Goal: Task Accomplishment & Management: Manage account settings

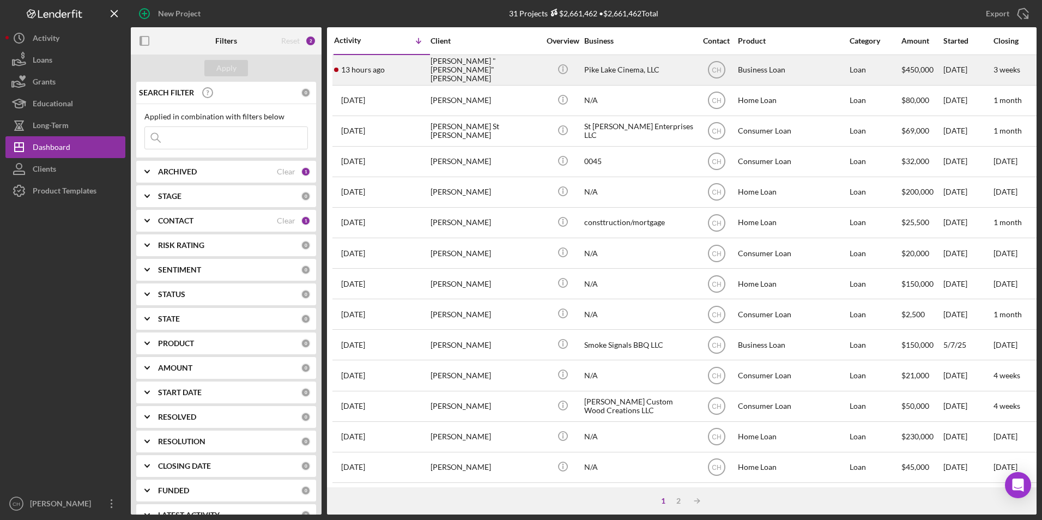
click at [478, 69] on div "[PERSON_NAME] "[PERSON_NAME]" [PERSON_NAME]" at bounding box center [485, 70] width 109 height 29
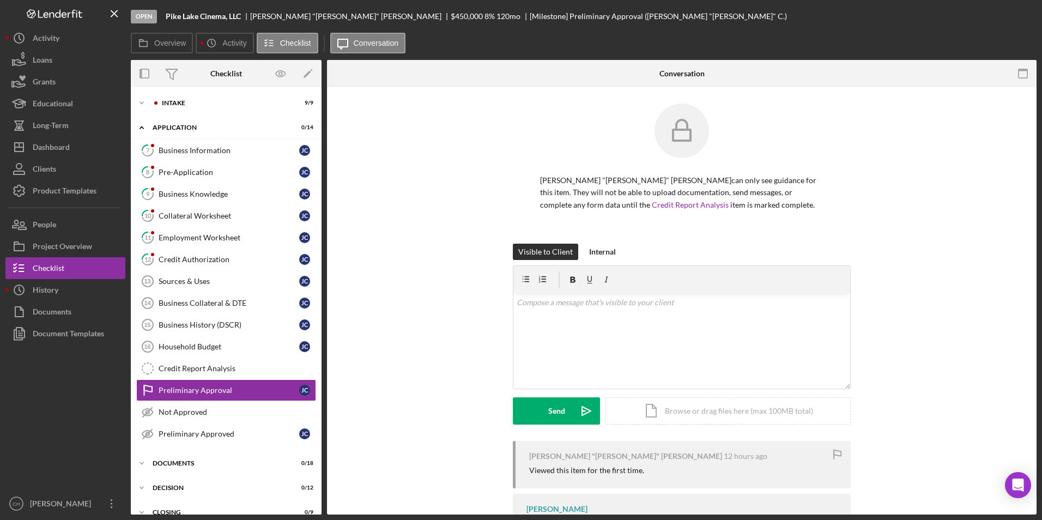
scroll to position [15, 0]
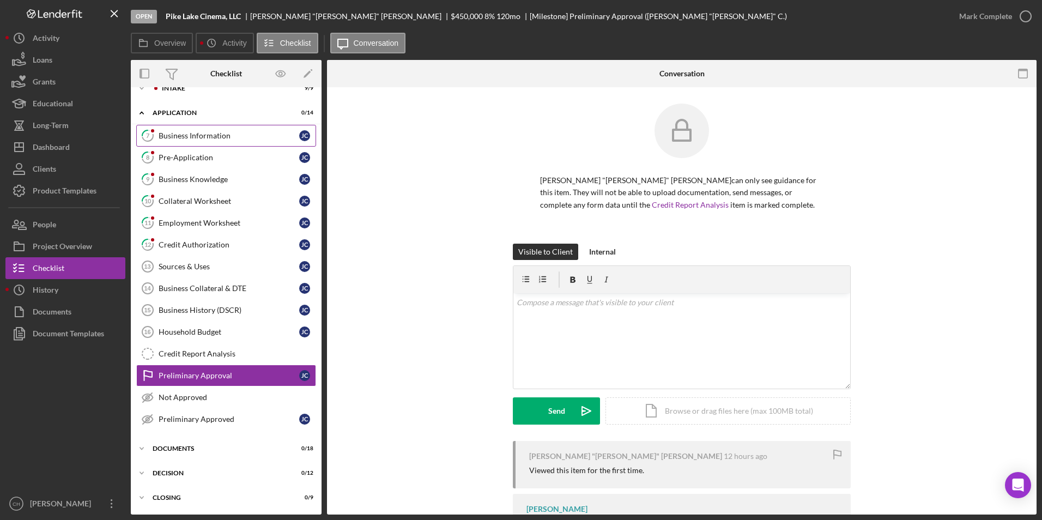
click at [201, 138] on div "Business Information" at bounding box center [229, 135] width 141 height 9
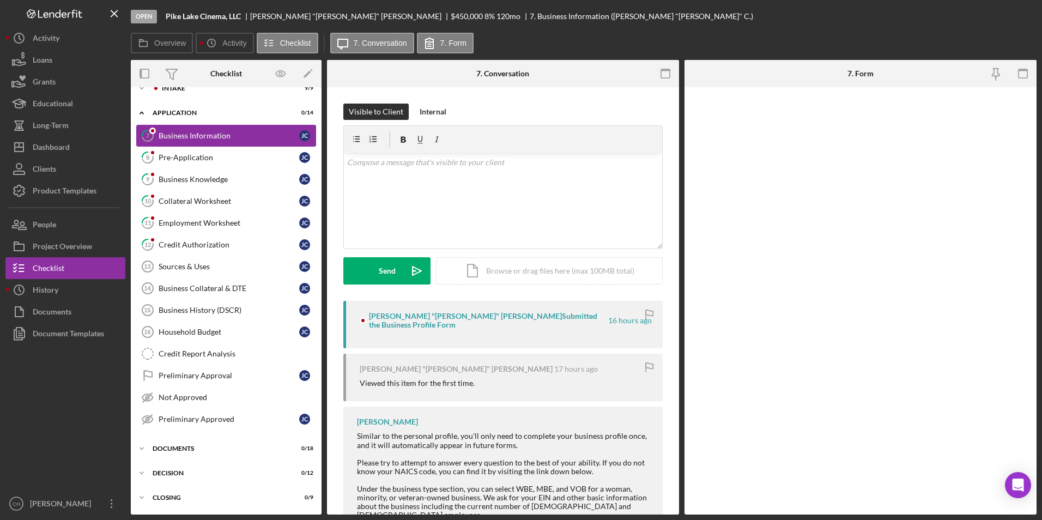
scroll to position [15, 0]
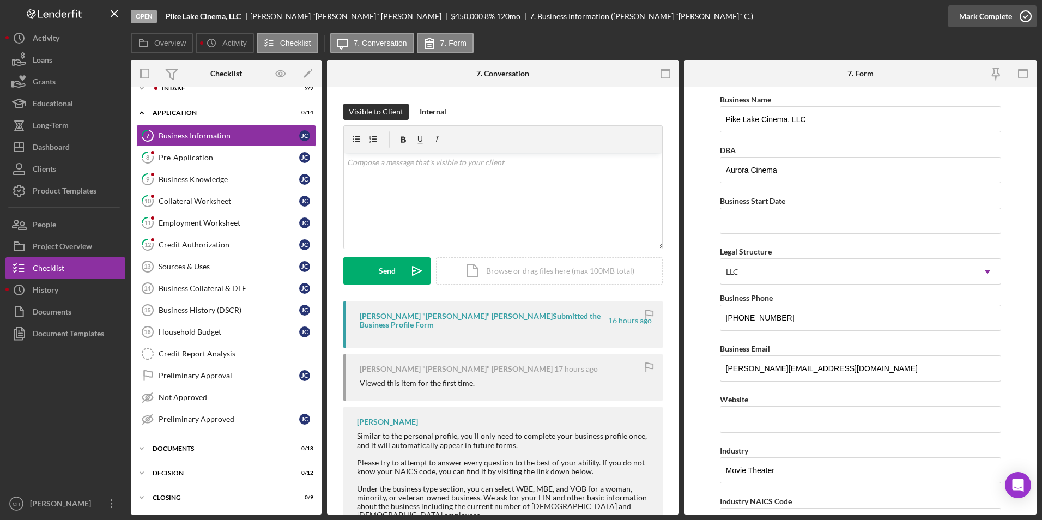
click at [966, 15] on div "Mark Complete" at bounding box center [985, 16] width 53 height 22
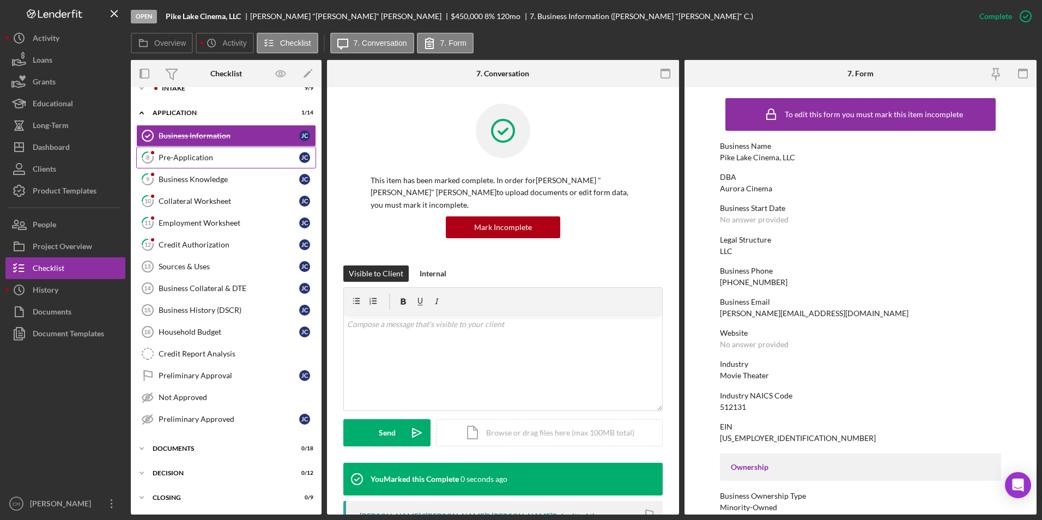
click at [213, 153] on div "Pre-Application" at bounding box center [229, 157] width 141 height 9
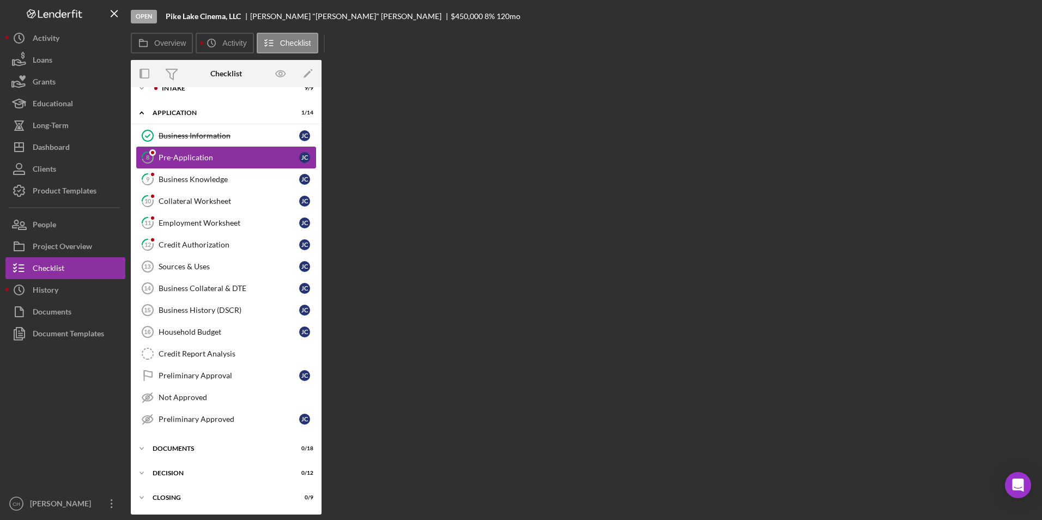
scroll to position [15, 0]
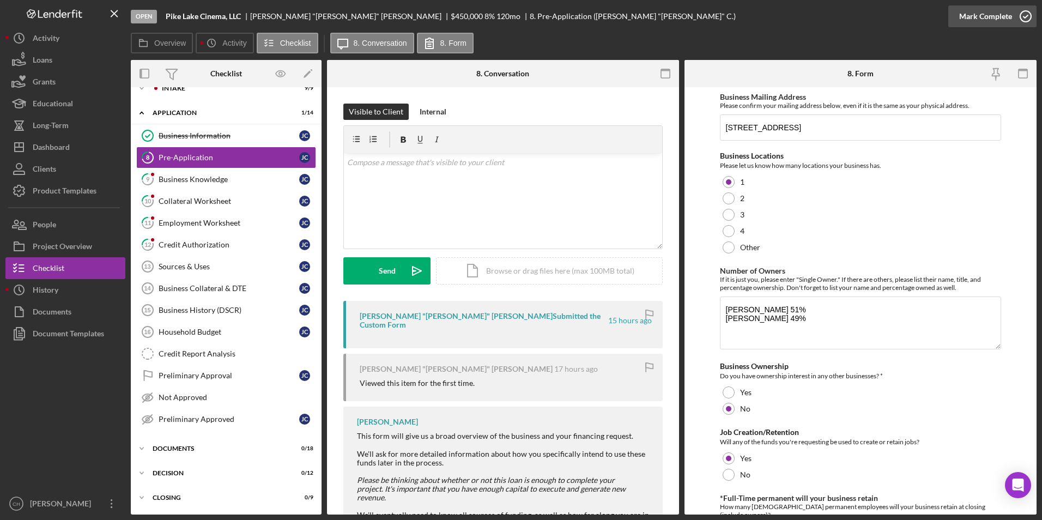
click at [980, 15] on div "Mark Complete" at bounding box center [985, 16] width 53 height 22
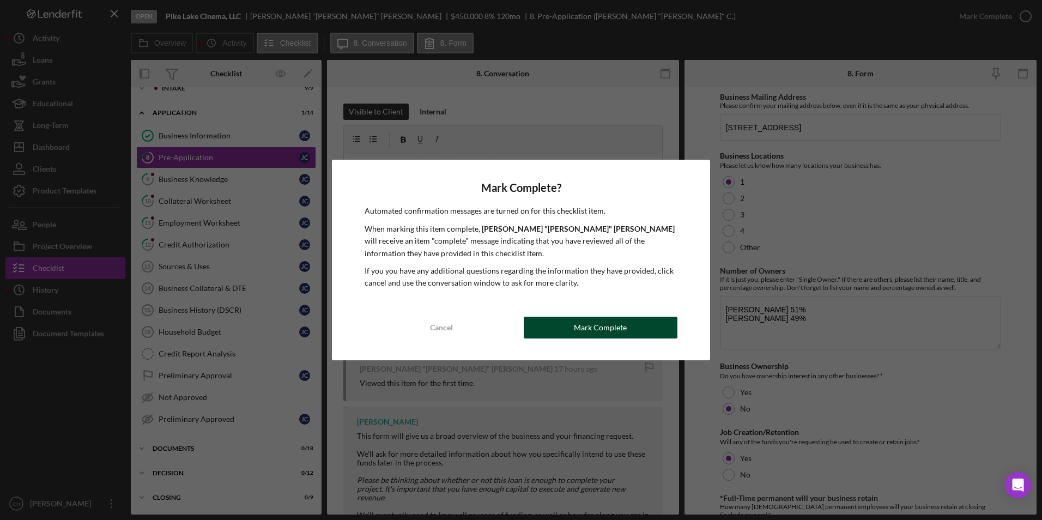
click at [593, 321] on div "Mark Complete" at bounding box center [600, 328] width 53 height 22
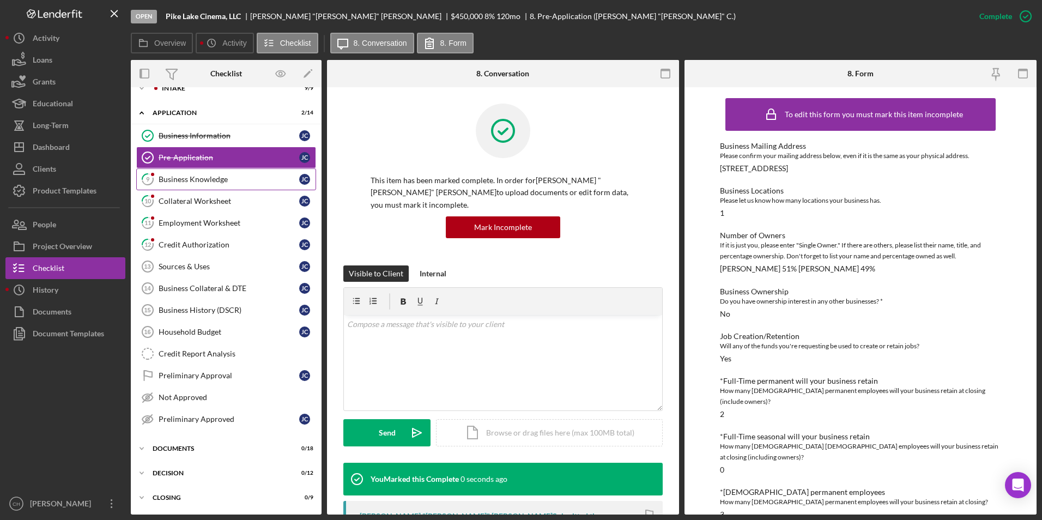
click at [221, 178] on div "Business Knowledge" at bounding box center [229, 179] width 141 height 9
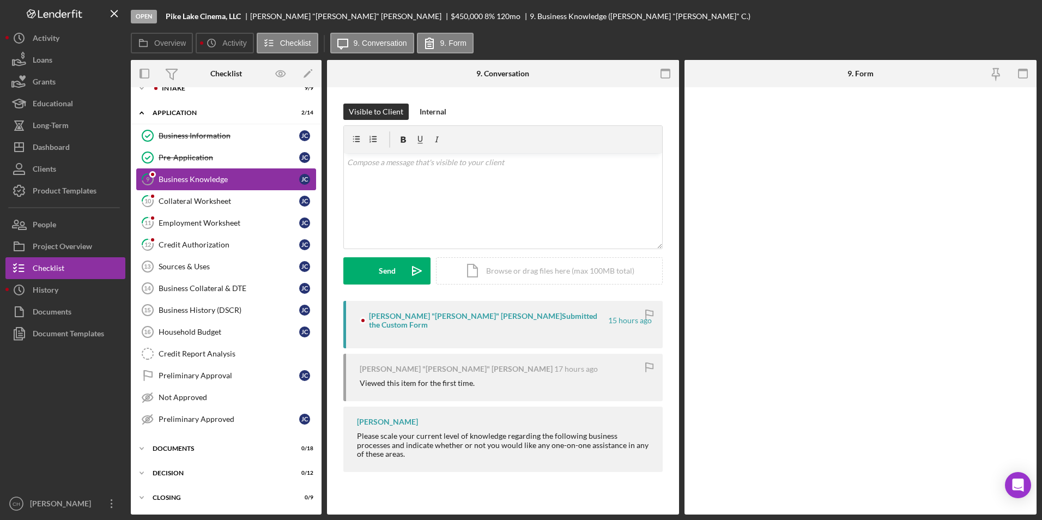
scroll to position [15, 0]
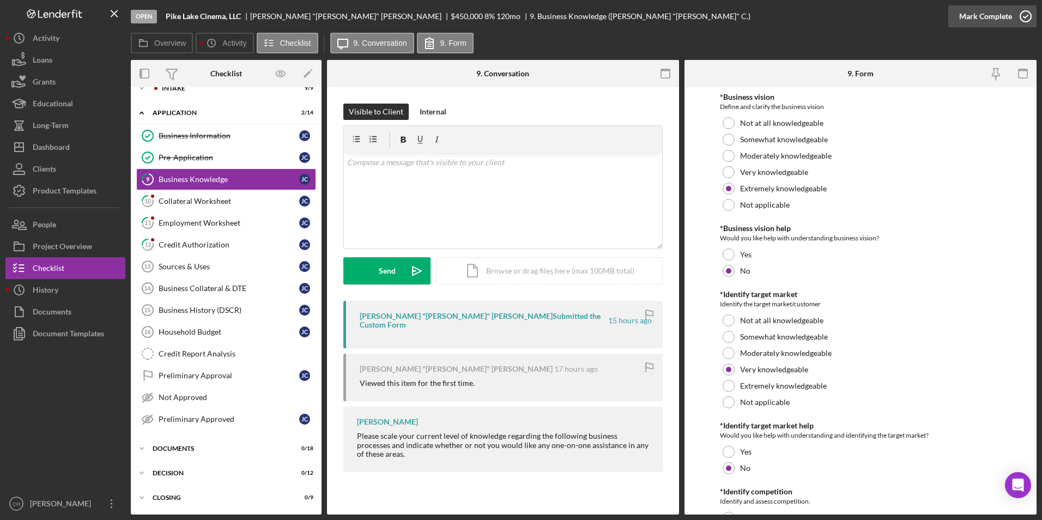
click at [986, 14] on div "Mark Complete" at bounding box center [985, 16] width 53 height 22
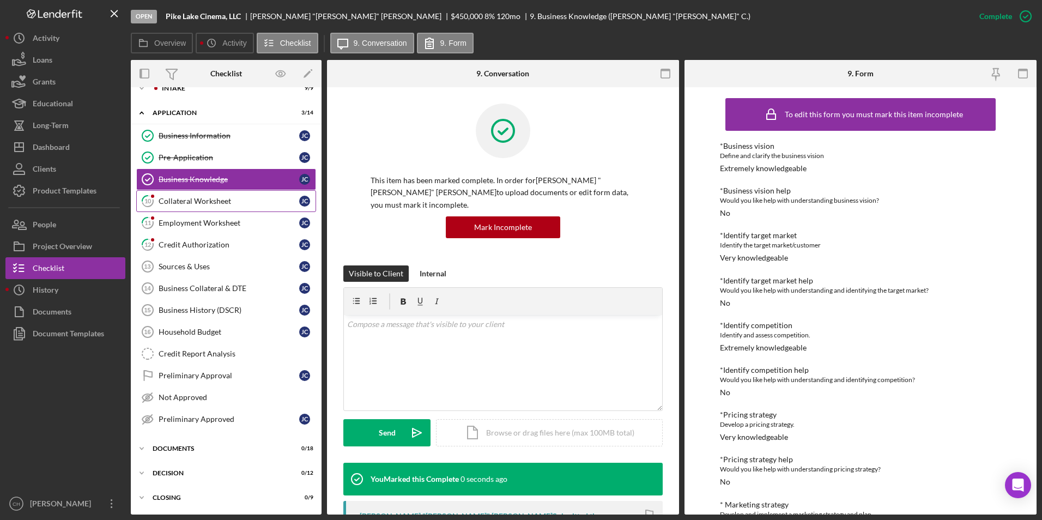
click at [213, 198] on div "Collateral Worksheet" at bounding box center [229, 201] width 141 height 9
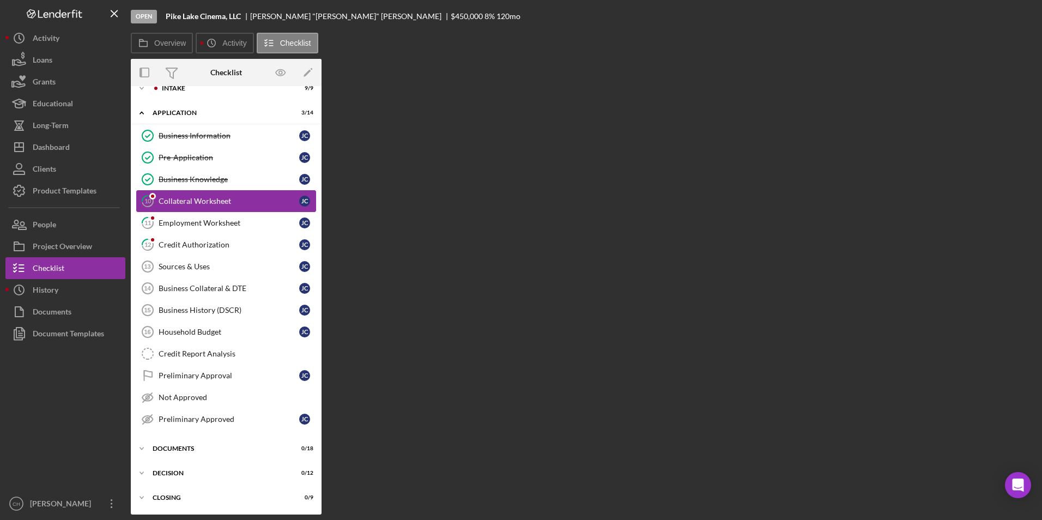
scroll to position [15, 0]
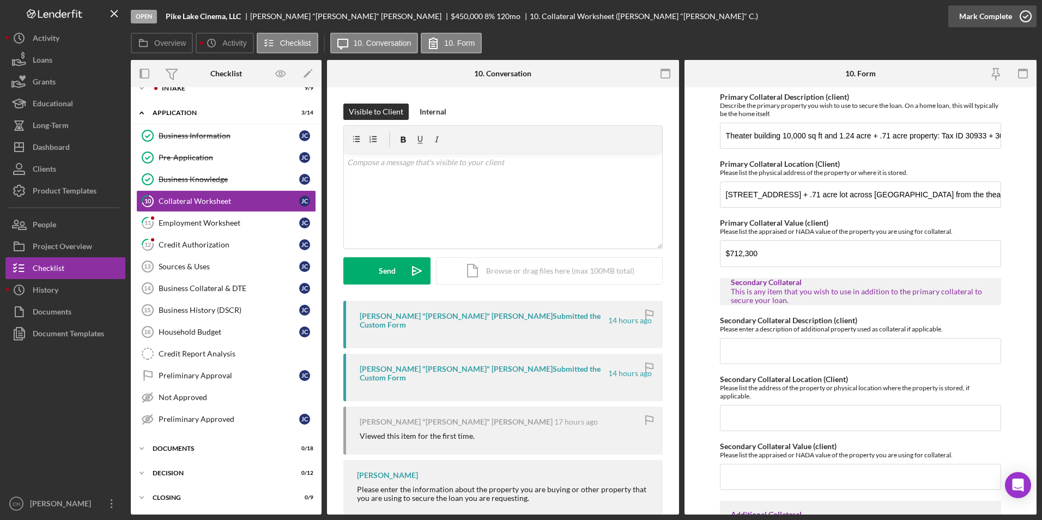
click at [973, 21] on div "Mark Complete" at bounding box center [985, 16] width 53 height 22
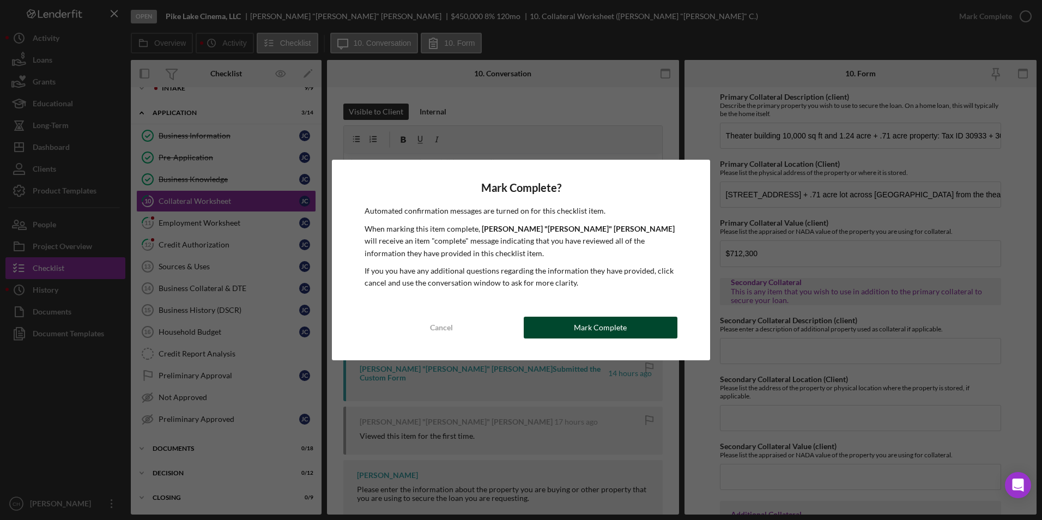
click at [568, 334] on button "Mark Complete" at bounding box center [601, 328] width 154 height 22
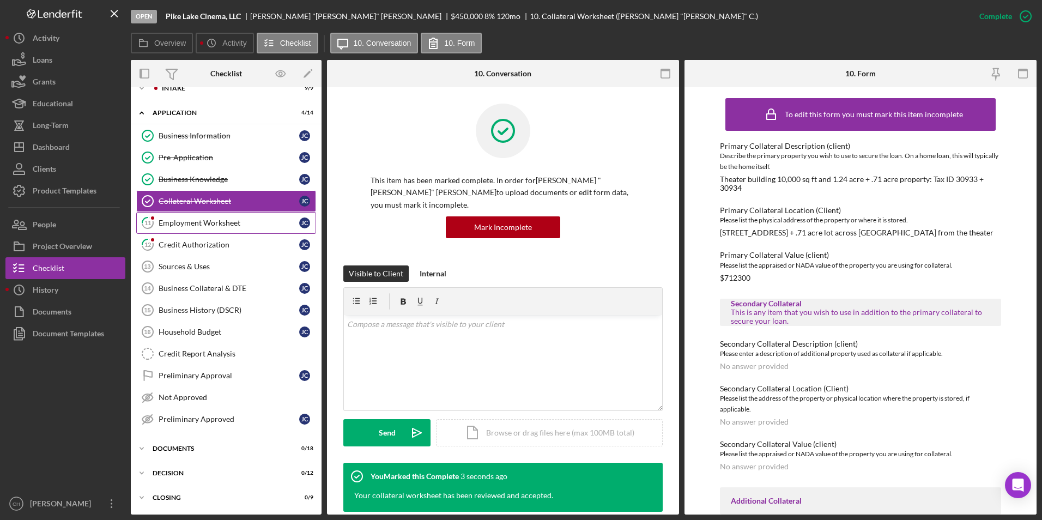
click at [202, 229] on link "11 Employment Worksheet [PERSON_NAME]" at bounding box center [226, 223] width 180 height 22
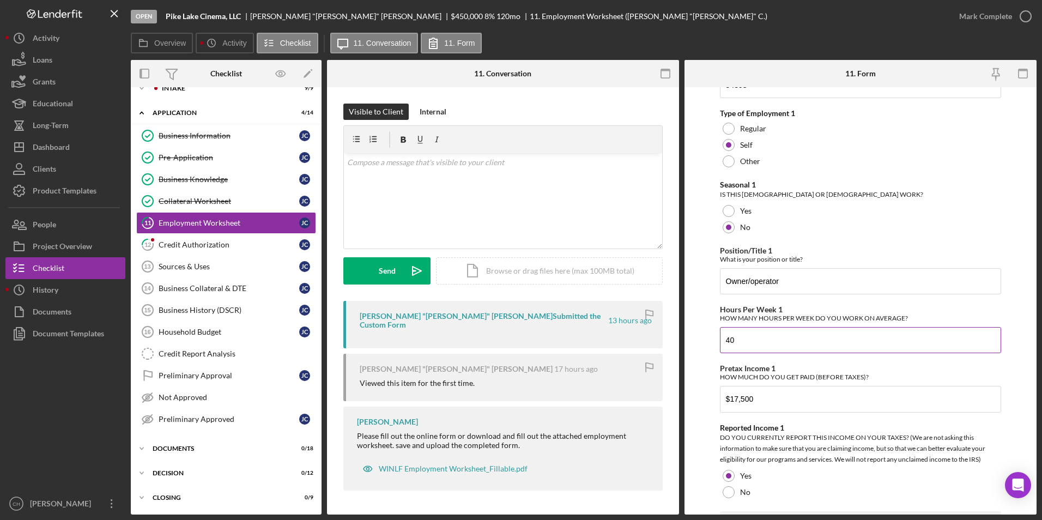
scroll to position [436, 0]
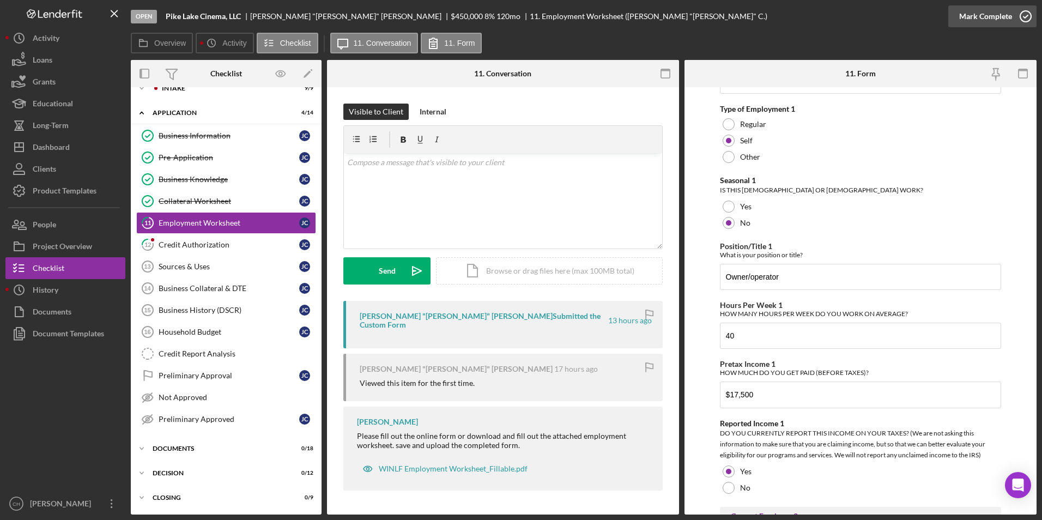
click at [987, 18] on div "Mark Complete" at bounding box center [985, 16] width 53 height 22
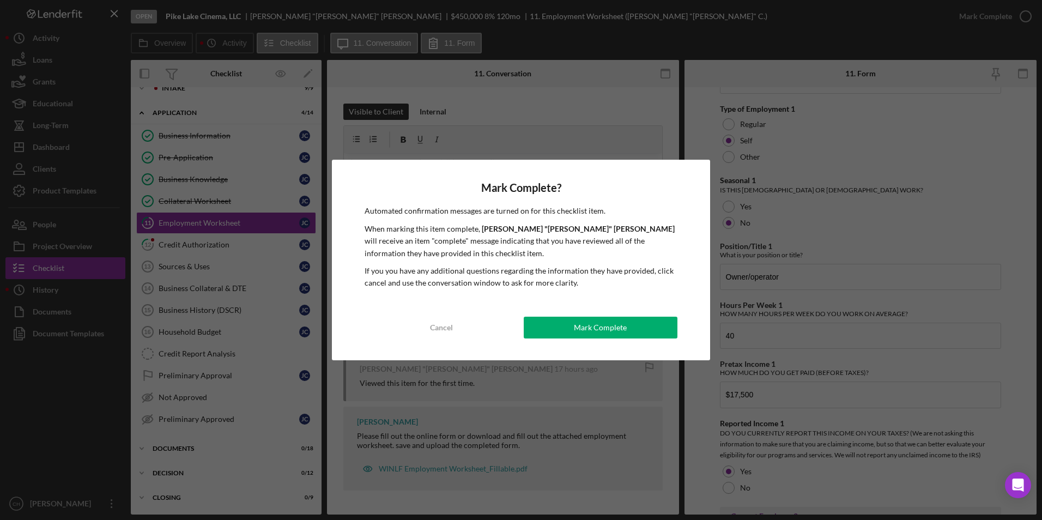
click at [577, 330] on div "Mark Complete" at bounding box center [600, 328] width 53 height 22
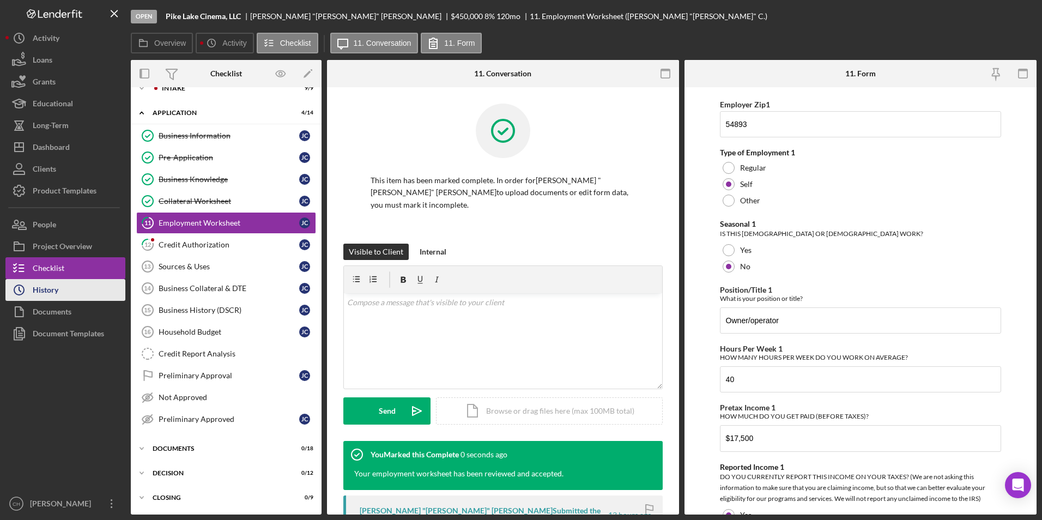
scroll to position [480, 0]
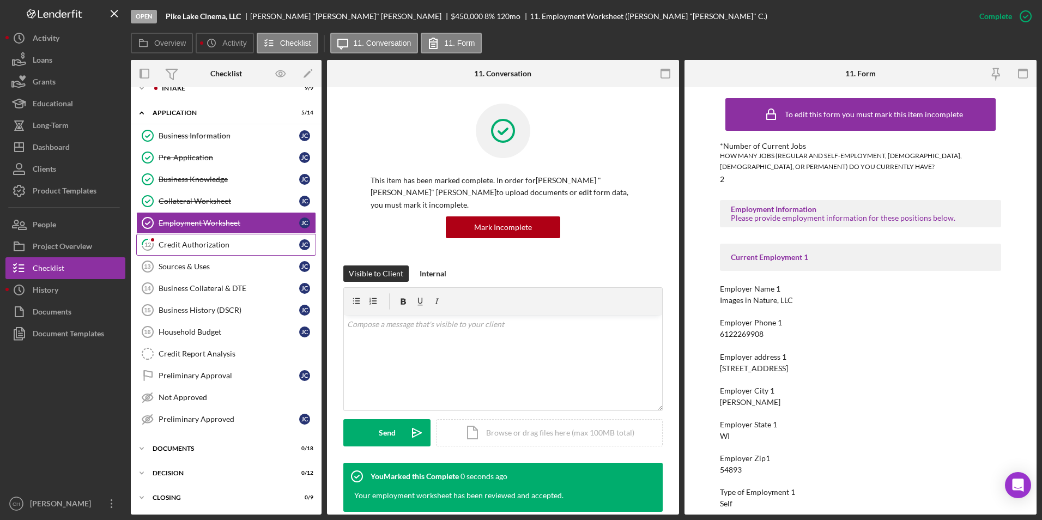
click at [198, 247] on div "Credit Authorization" at bounding box center [229, 244] width 141 height 9
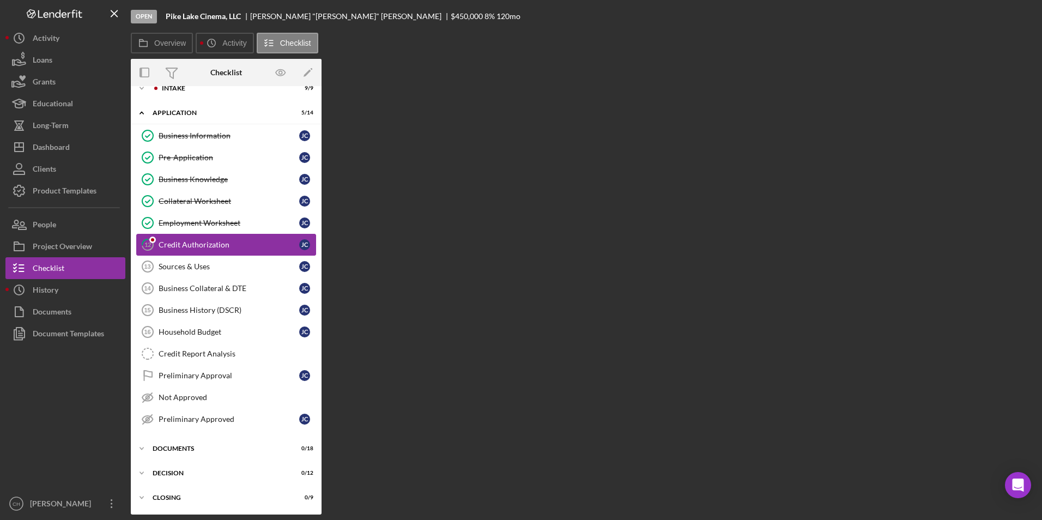
scroll to position [15, 0]
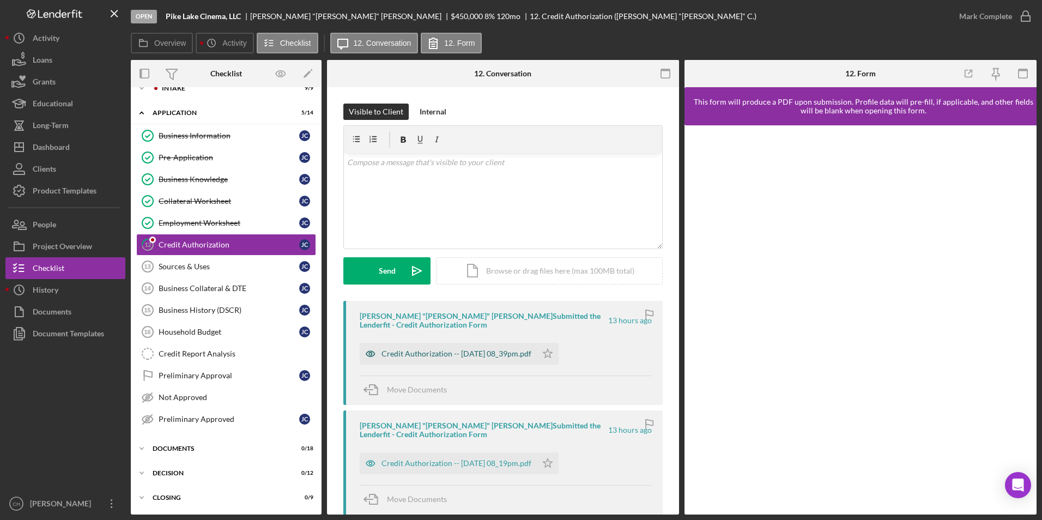
click at [428, 351] on div "Credit Authorization -- [DATE] 08_39pm.pdf" at bounding box center [456, 353] width 150 height 9
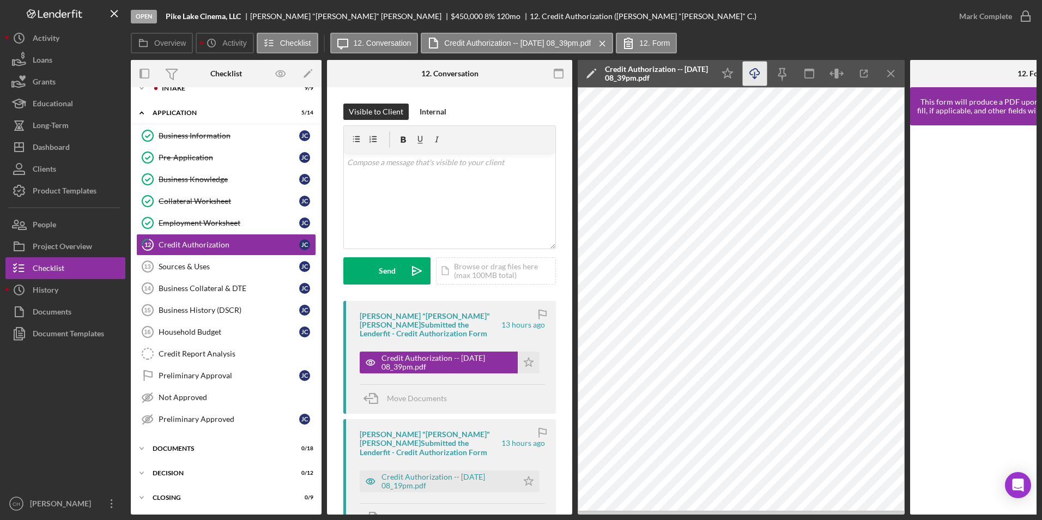
click at [752, 77] on icon "Icon/Download" at bounding box center [755, 74] width 25 height 25
click at [524, 354] on icon "Icon/Star" at bounding box center [529, 363] width 22 height 22
click at [417, 472] on div "Credit Authorization -- [DATE] 08_19pm.pdf" at bounding box center [446, 480] width 131 height 17
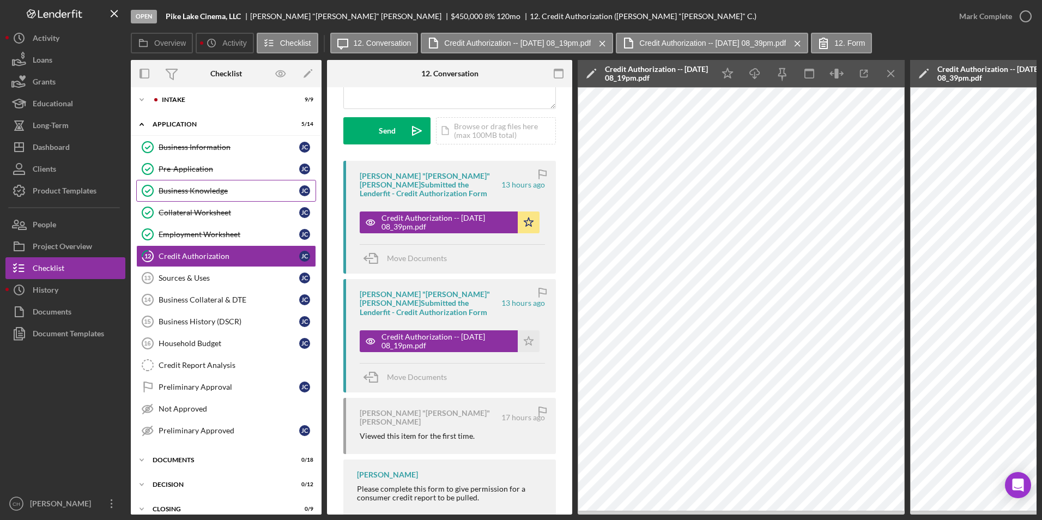
scroll to position [0, 0]
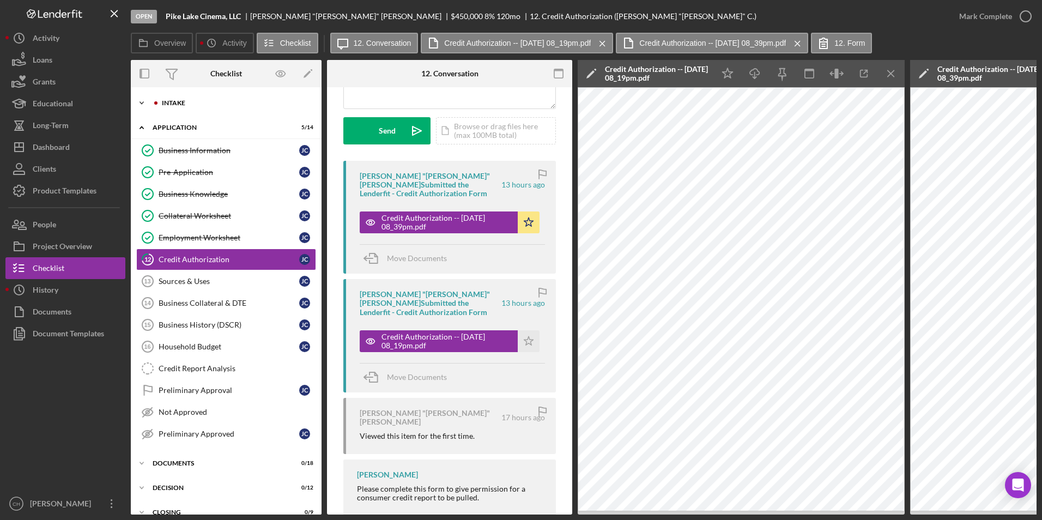
click at [167, 100] on div "Intake" at bounding box center [235, 103] width 146 height 7
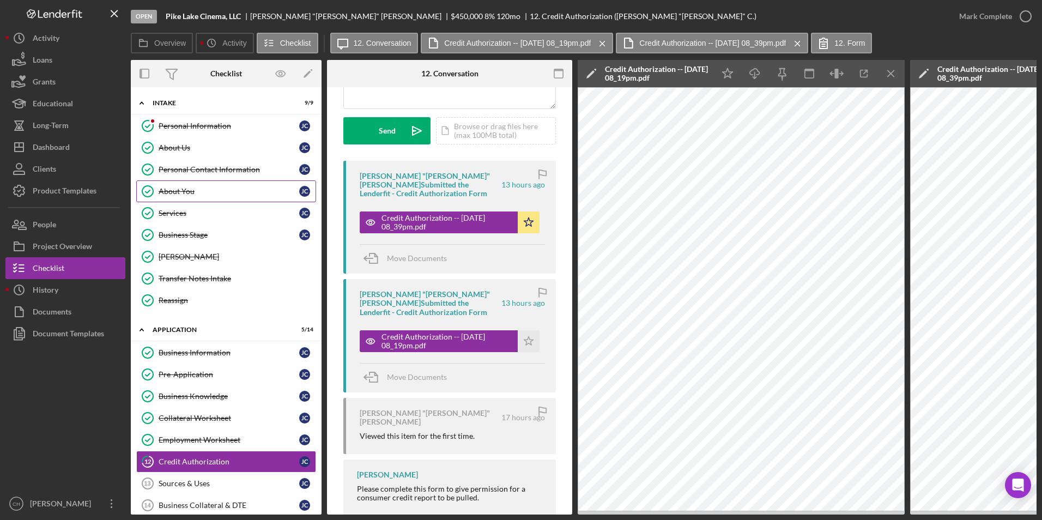
click at [177, 191] on div "About You" at bounding box center [229, 191] width 141 height 9
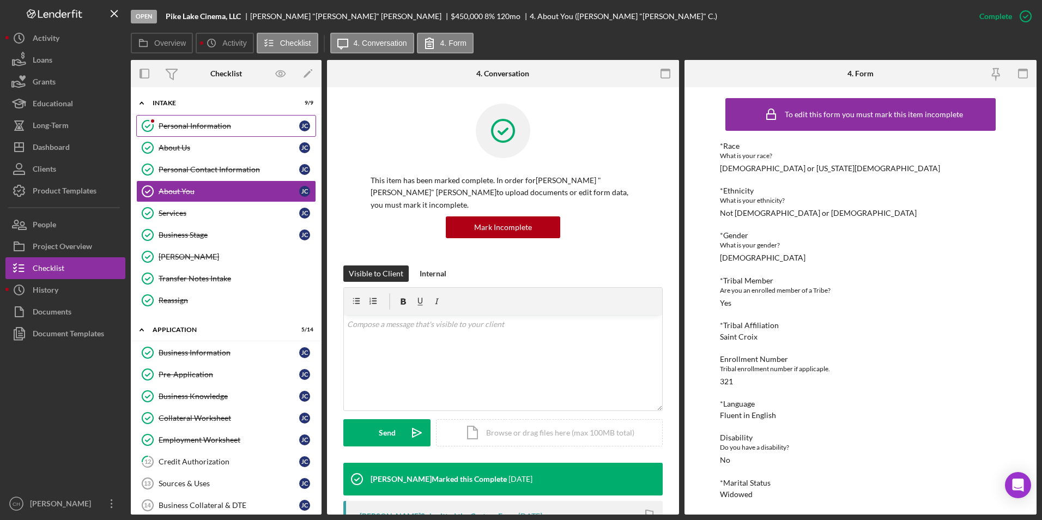
click at [215, 126] on div "Personal Information" at bounding box center [229, 126] width 141 height 9
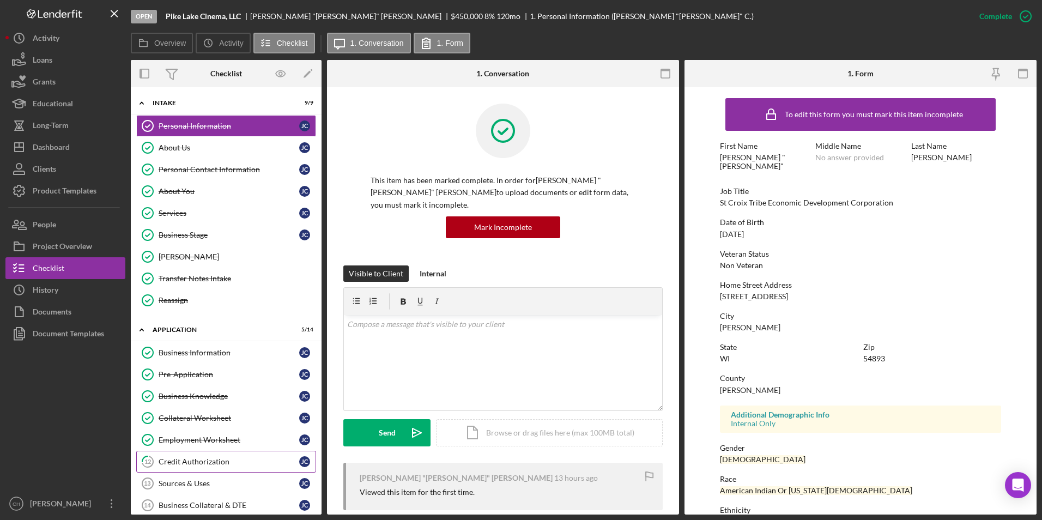
click at [177, 458] on div "Credit Authorization" at bounding box center [229, 461] width 141 height 9
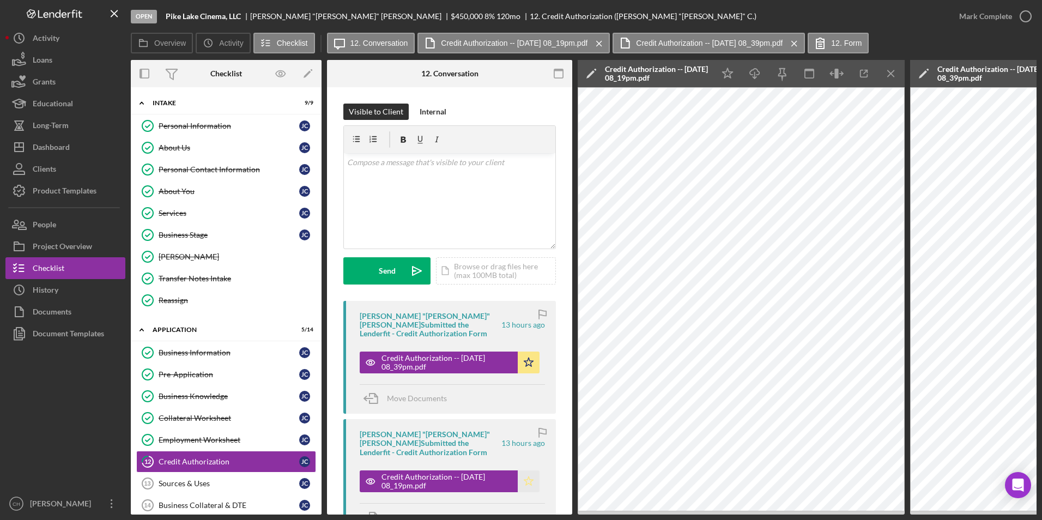
click at [520, 470] on icon "Icon/Star" at bounding box center [529, 481] width 22 height 22
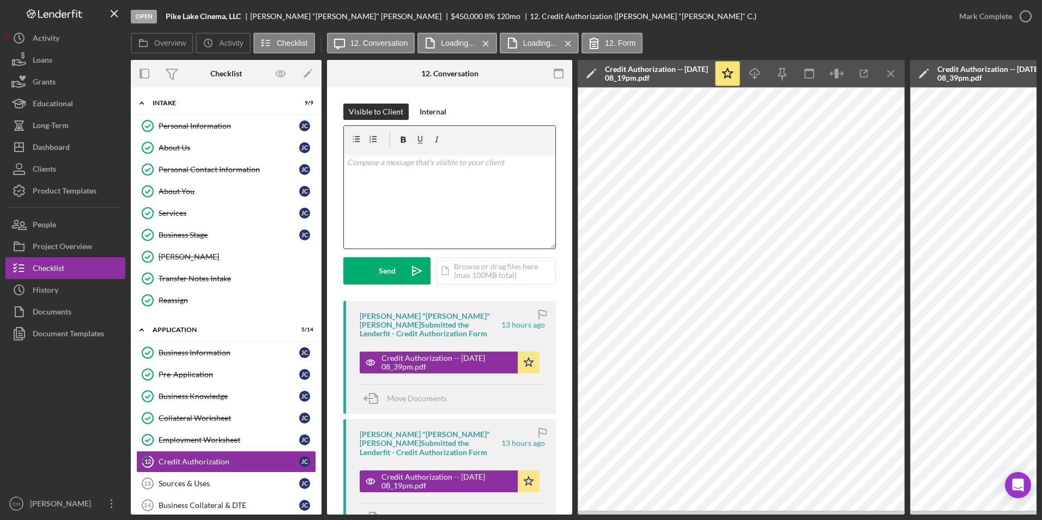
click at [367, 170] on div "v Color teal Color pink Remove color Add row above Add row below Add column bef…" at bounding box center [449, 200] width 211 height 95
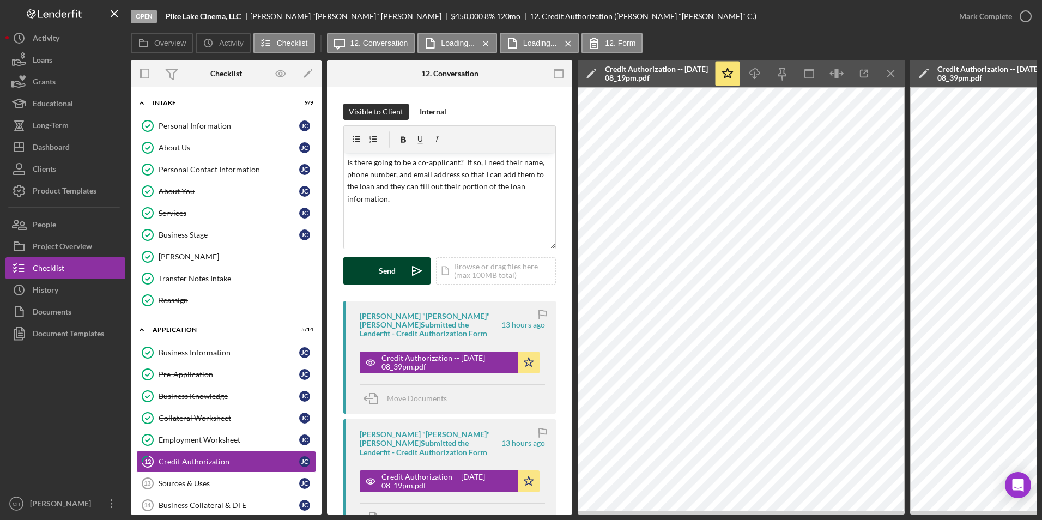
click at [378, 271] on button "Send Icon/icon-invite-send" at bounding box center [386, 270] width 87 height 27
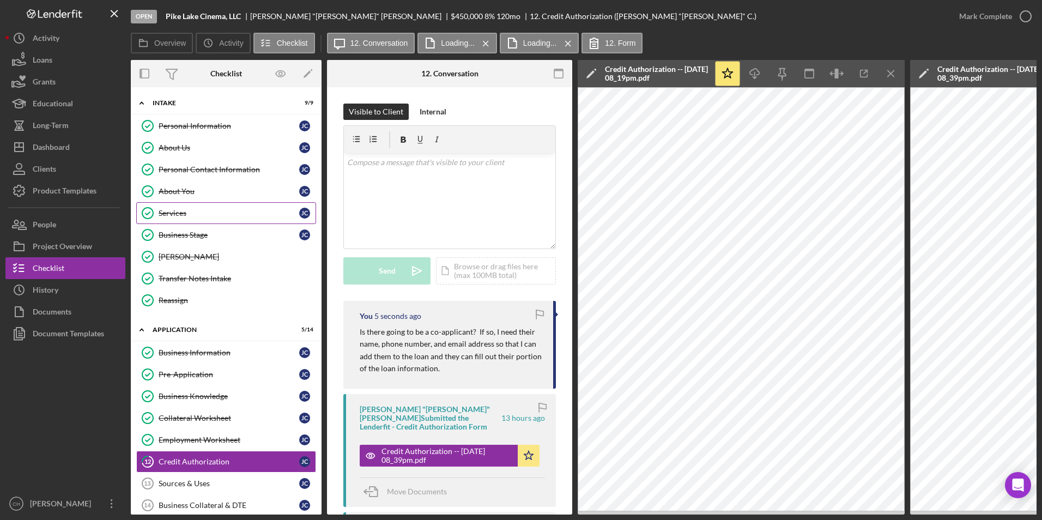
click at [184, 214] on div "Services" at bounding box center [229, 213] width 141 height 9
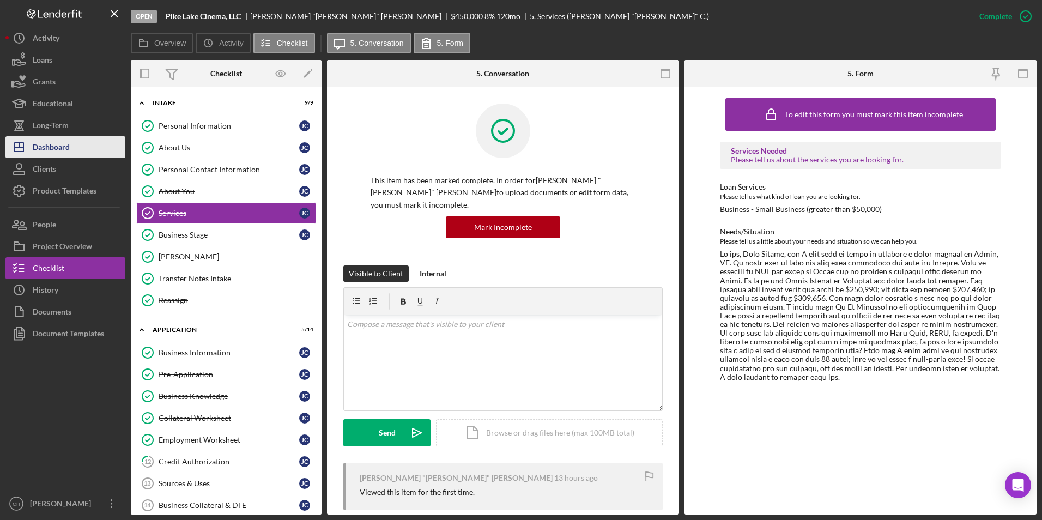
click at [53, 146] on div "Dashboard" at bounding box center [51, 148] width 37 height 25
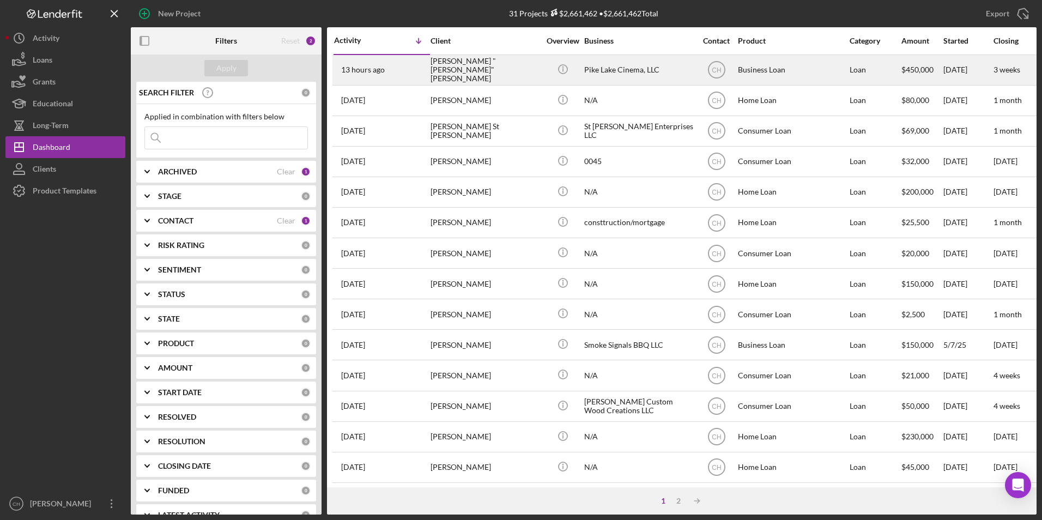
click at [467, 72] on div "[PERSON_NAME] "[PERSON_NAME]" [PERSON_NAME]" at bounding box center [485, 70] width 109 height 29
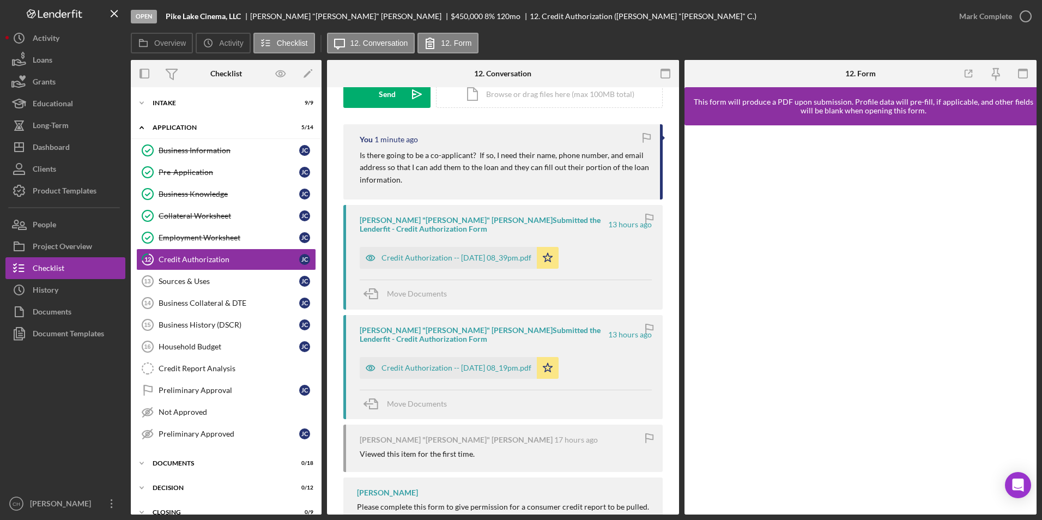
scroll to position [216, 0]
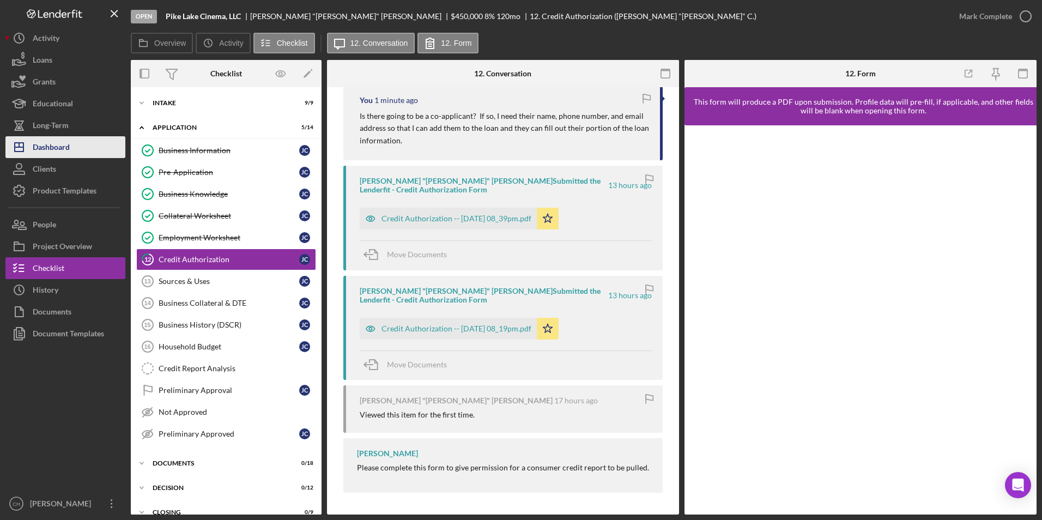
click at [83, 144] on button "Icon/Dashboard Dashboard" at bounding box center [65, 147] width 120 height 22
